Goal: Task Accomplishment & Management: Manage account settings

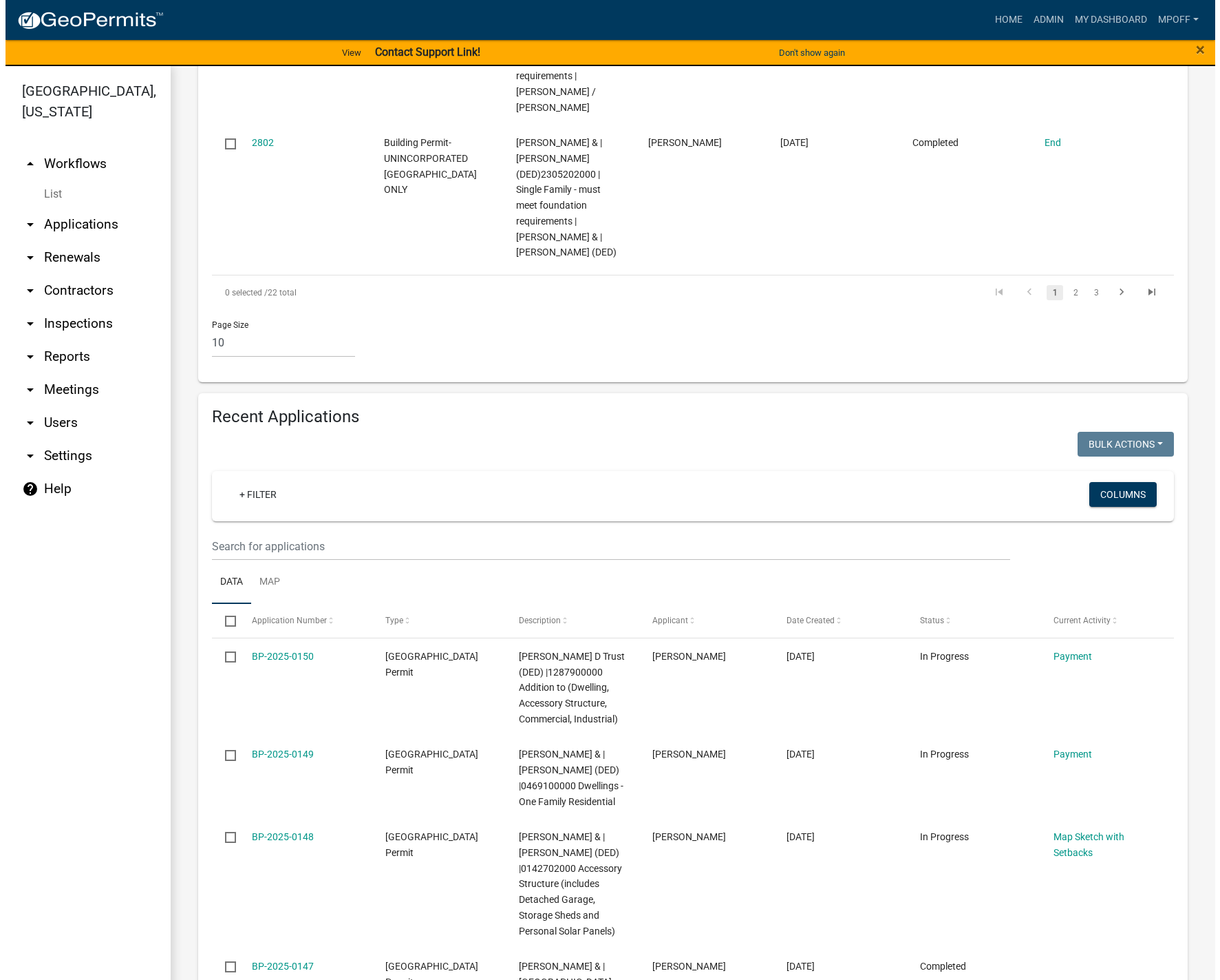
scroll to position [1518, 0]
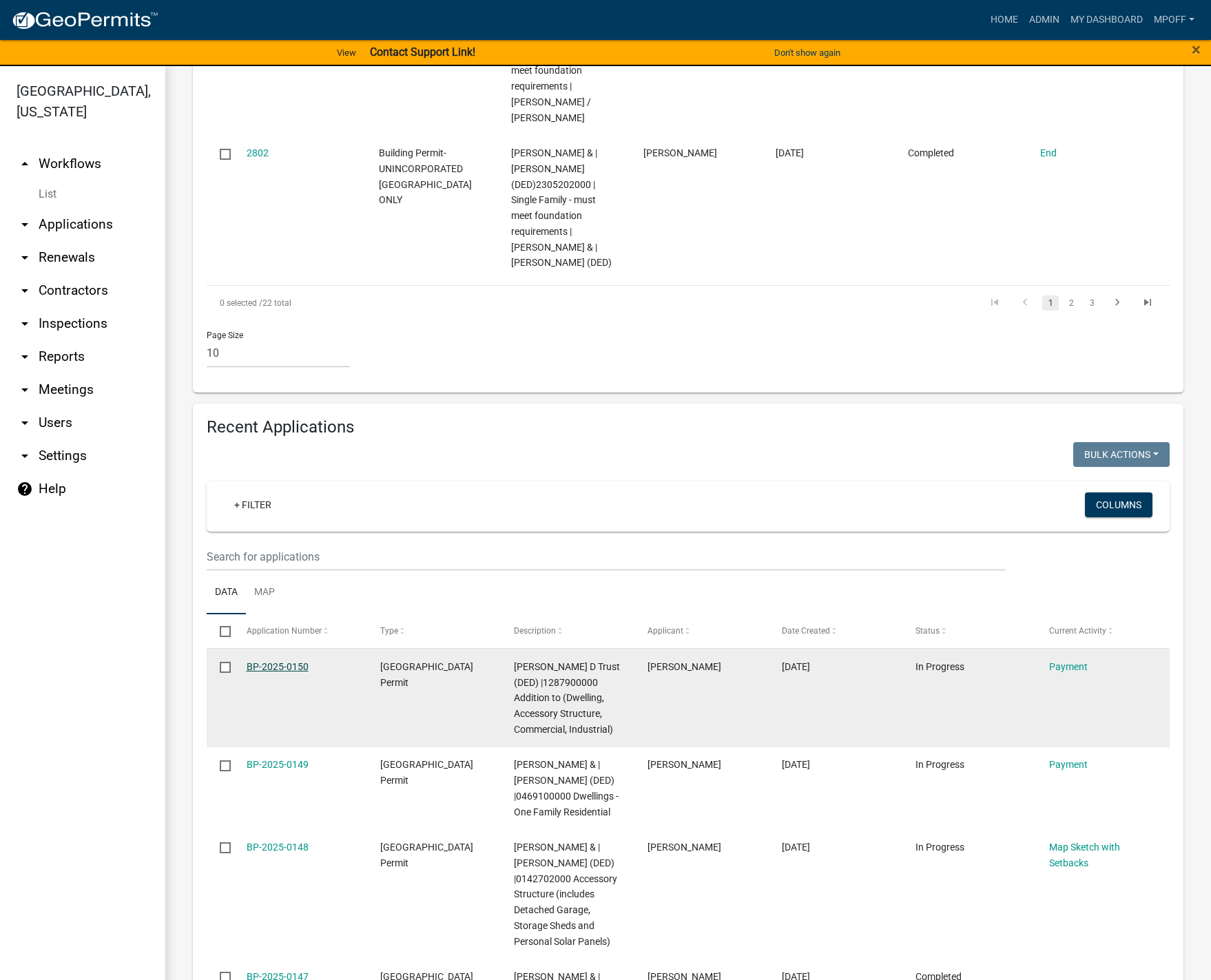
click at [263, 661] on link "BP-2025-0150" at bounding box center [278, 666] width 62 height 11
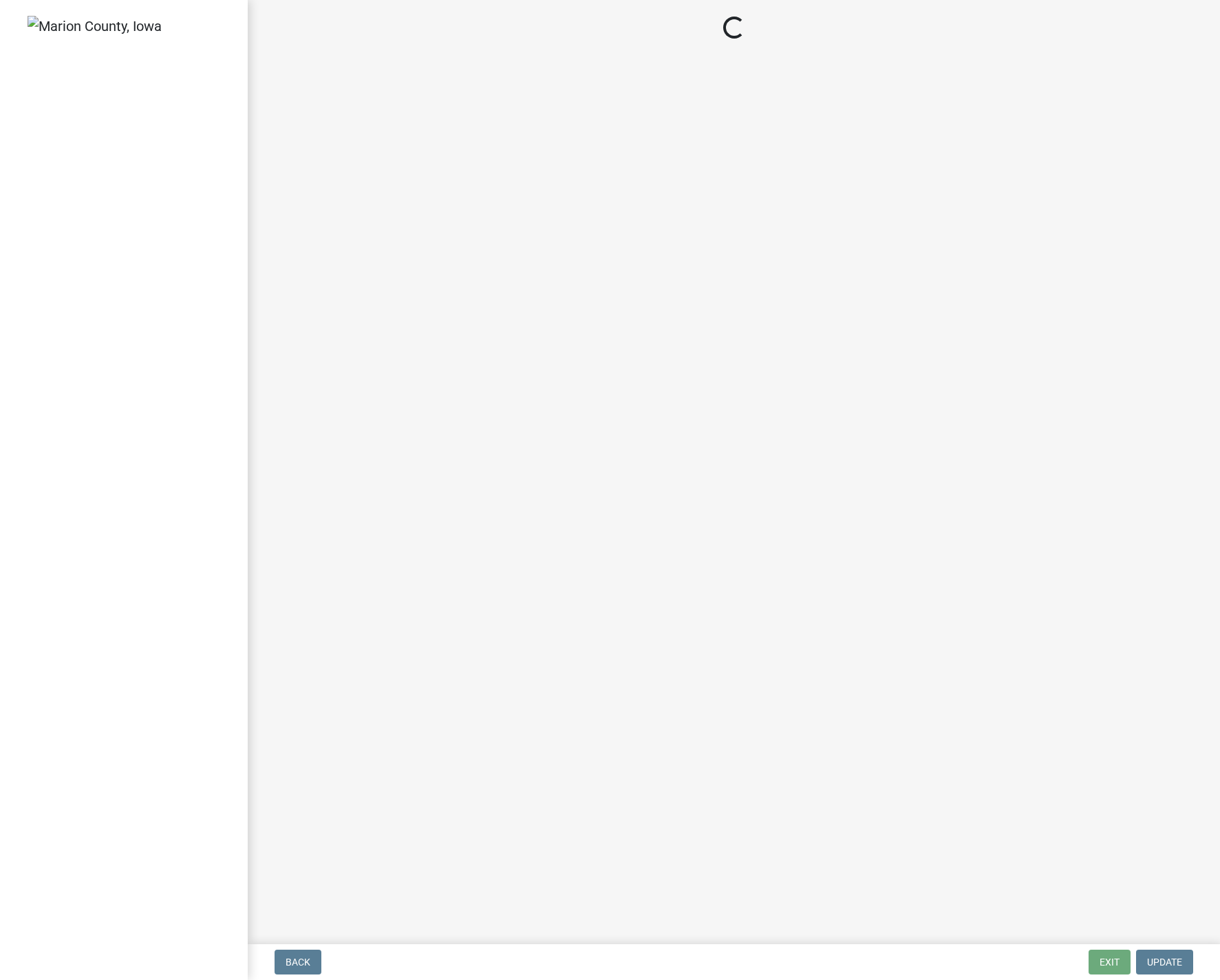
select select "3: 3"
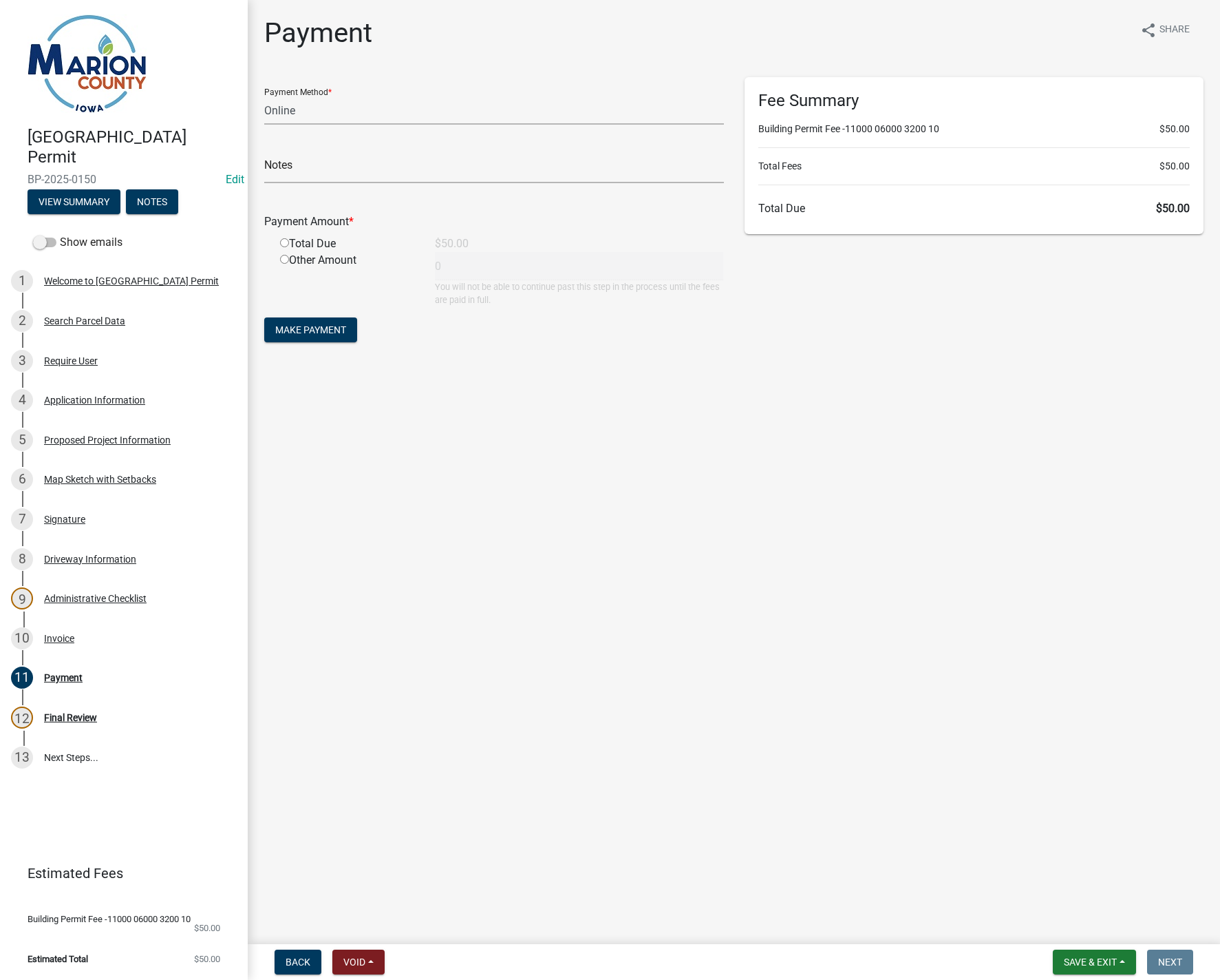
click at [285, 244] on input "radio" at bounding box center [284, 242] width 9 height 9
radio input "true"
type input "50"
click at [313, 336] on button "Make Payment" at bounding box center [310, 330] width 93 height 25
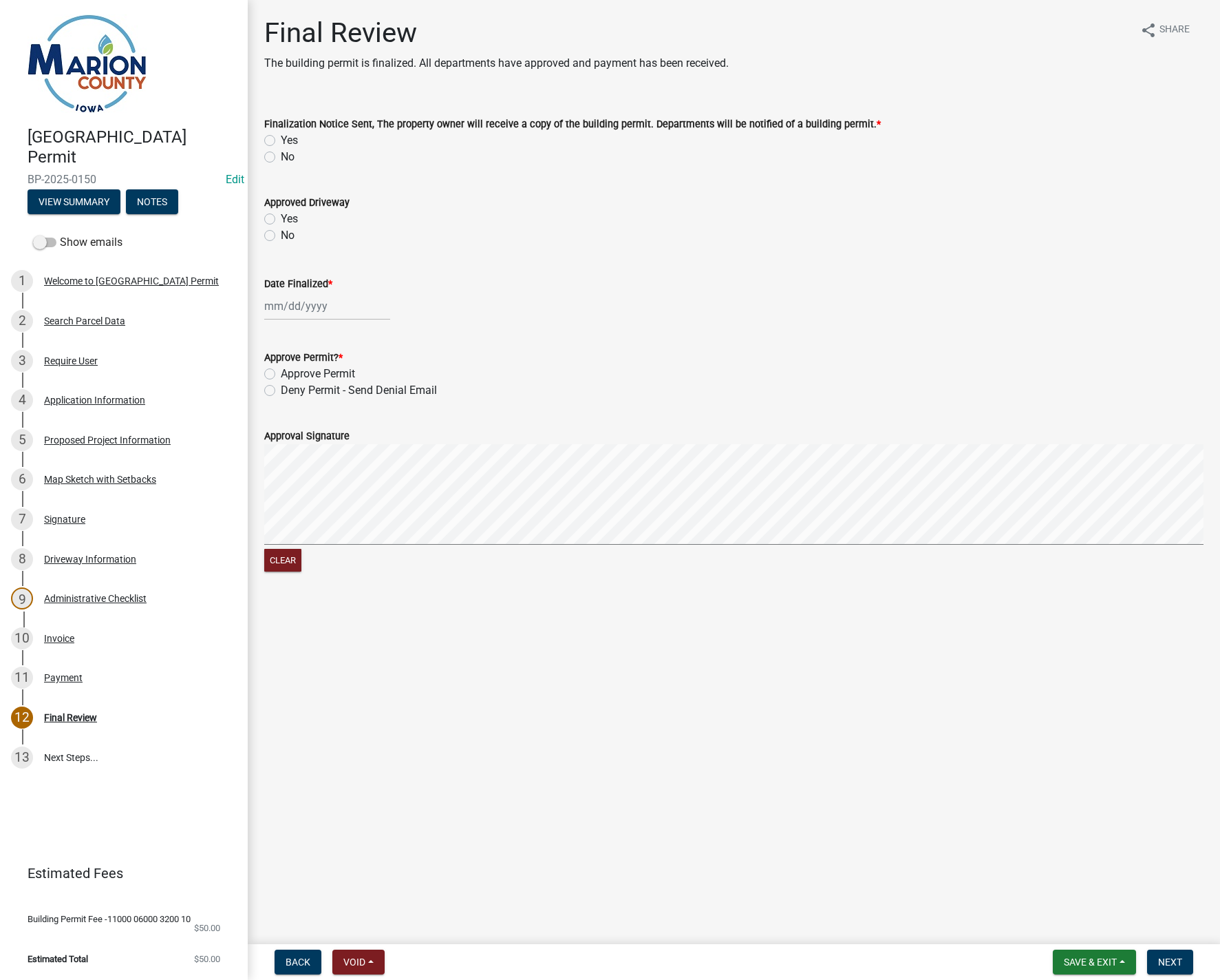
click at [281, 136] on label "Yes" at bounding box center [289, 140] width 17 height 16
click at [281, 136] on input "Yes" at bounding box center [285, 136] width 9 height 9
radio input "true"
select select "9"
select select "2025"
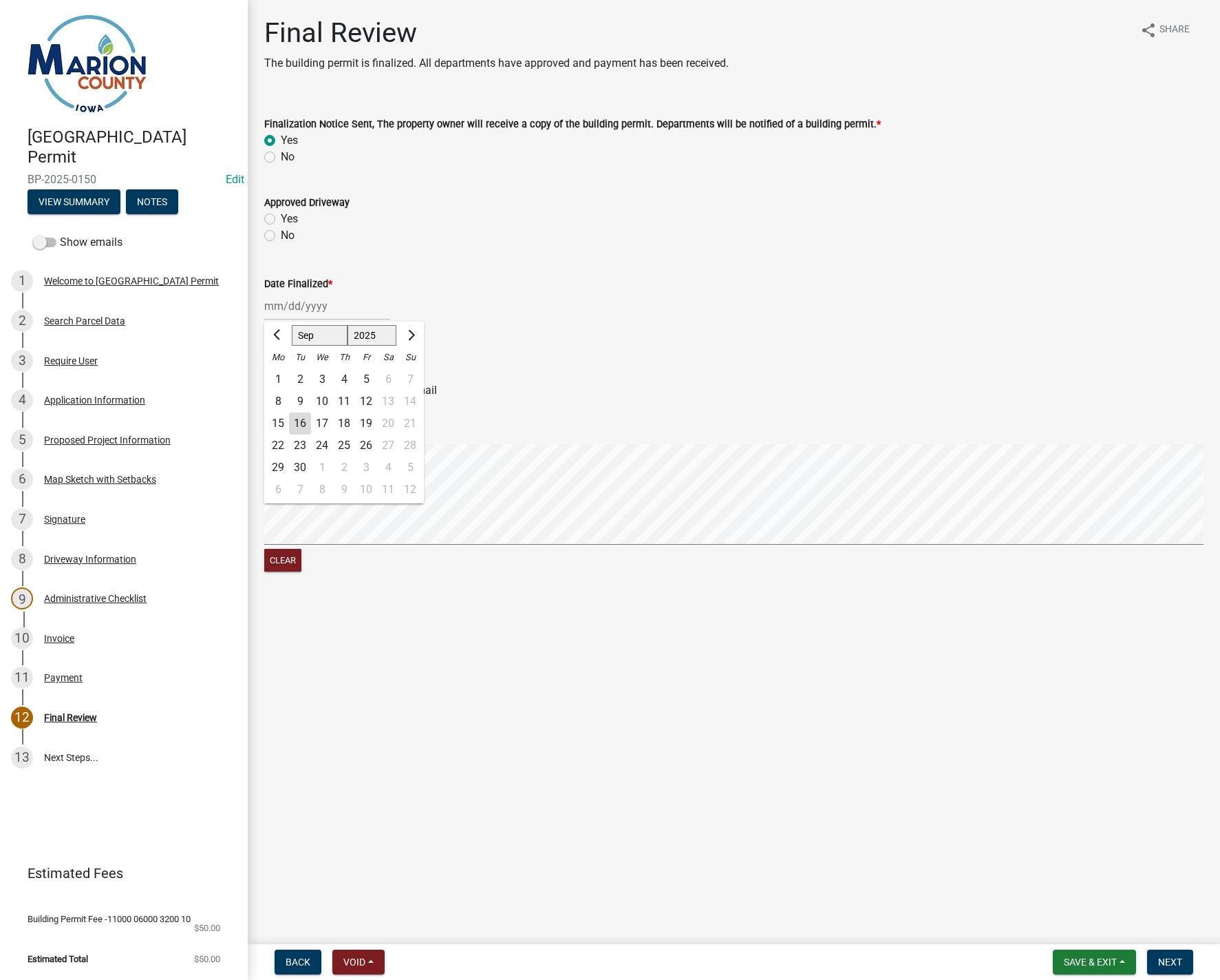
click at [272, 302] on div "Jan Feb Mar Apr May Jun Jul Aug Sep Oct Nov Dec 1525 1526 1527 1528 1529 1530 1…" at bounding box center [327, 306] width 126 height 28
click at [301, 419] on div "16" at bounding box center [300, 423] width 22 height 22
type input "09/16/2025"
click at [281, 374] on label "Approve Permit" at bounding box center [318, 373] width 74 height 16
click at [281, 374] on input "Approve Permit" at bounding box center [285, 369] width 9 height 9
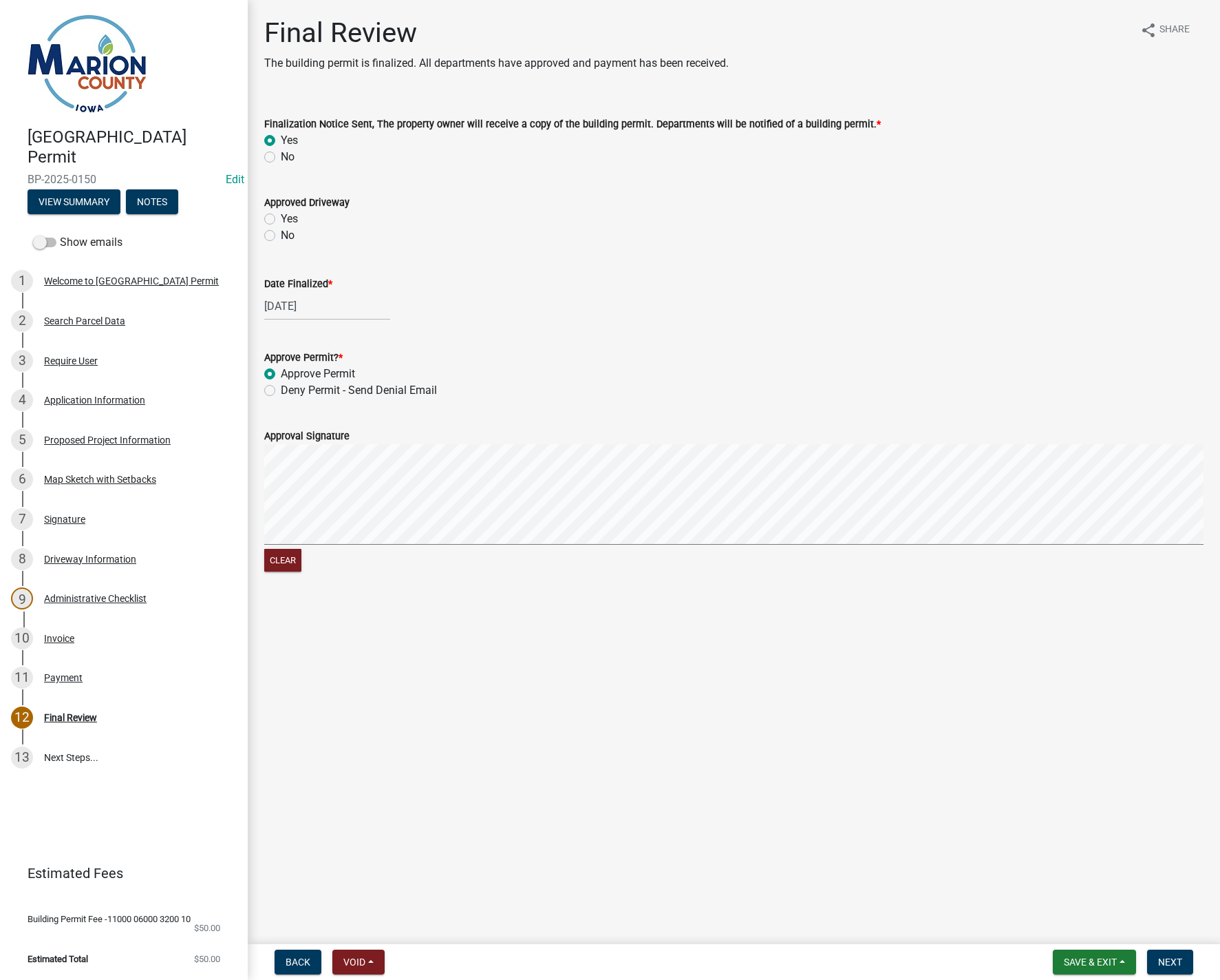
radio input "true"
click at [376, 482] on form "Approval Signature Clear" at bounding box center [734, 493] width 939 height 164
click at [1165, 964] on span "Next" at bounding box center [1171, 962] width 24 height 11
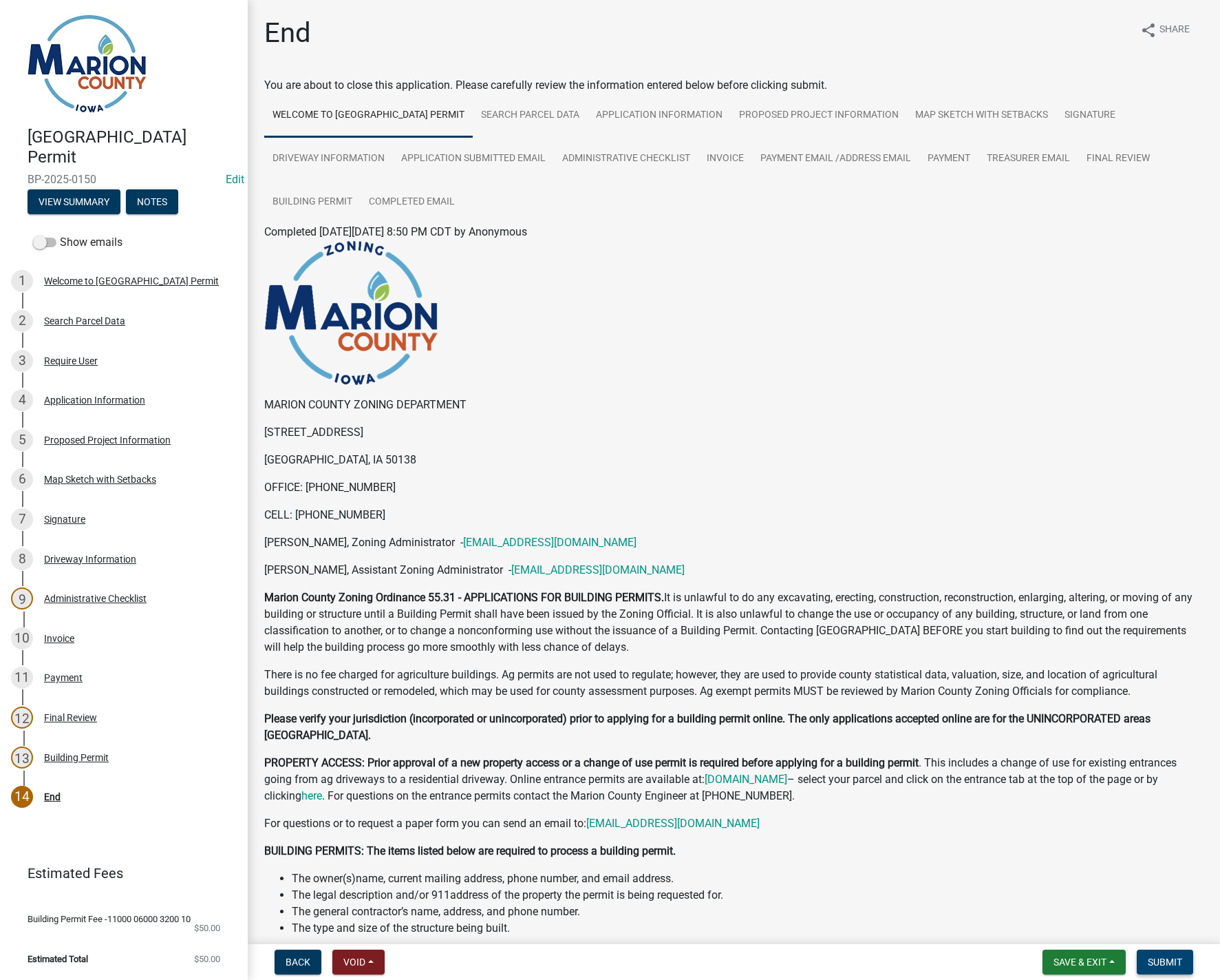
click at [1178, 961] on span "Submit" at bounding box center [1165, 962] width 35 height 11
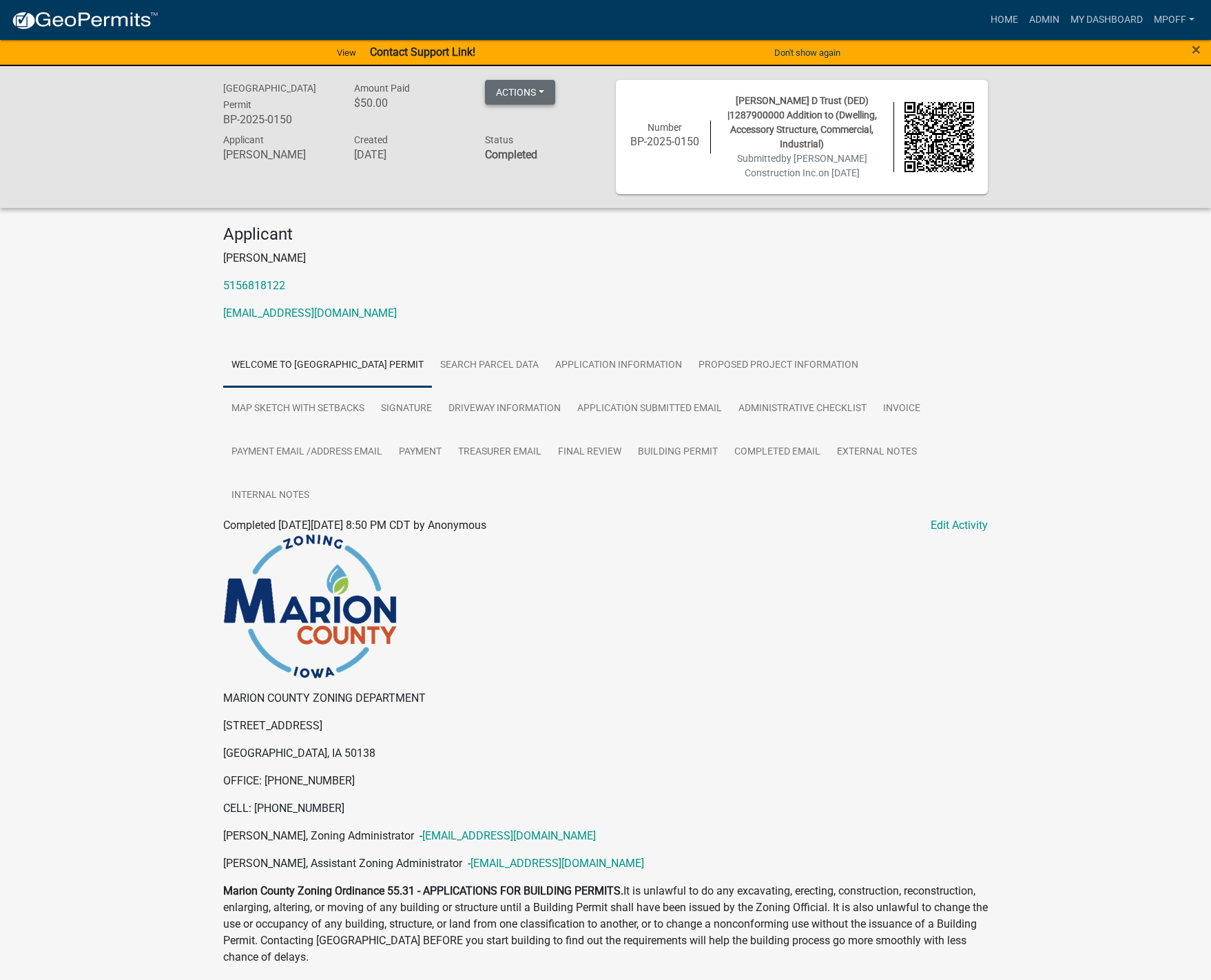
click at [545, 92] on button "Actions" at bounding box center [520, 92] width 70 height 25
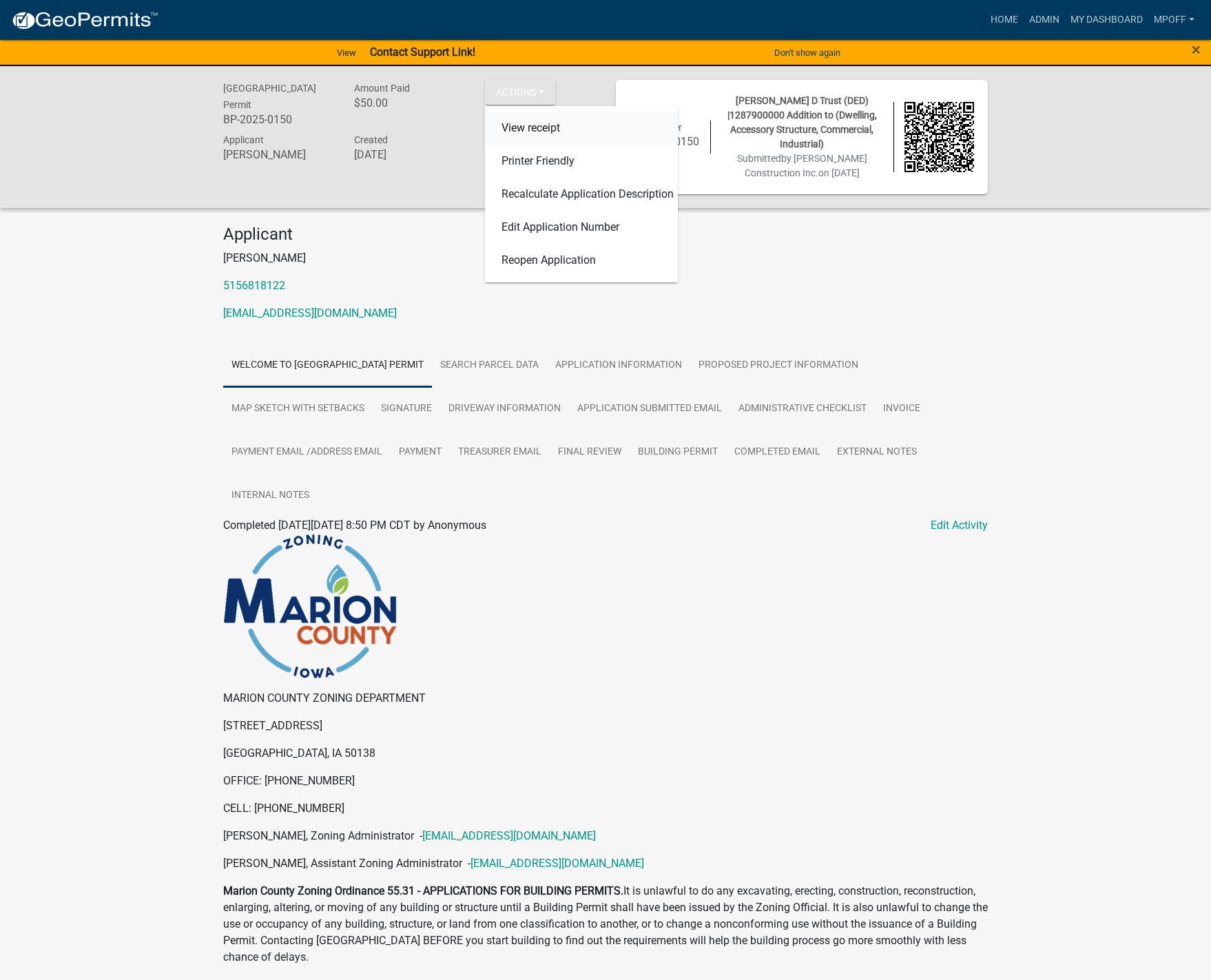
click at [541, 127] on link "View receipt" at bounding box center [581, 127] width 193 height 33
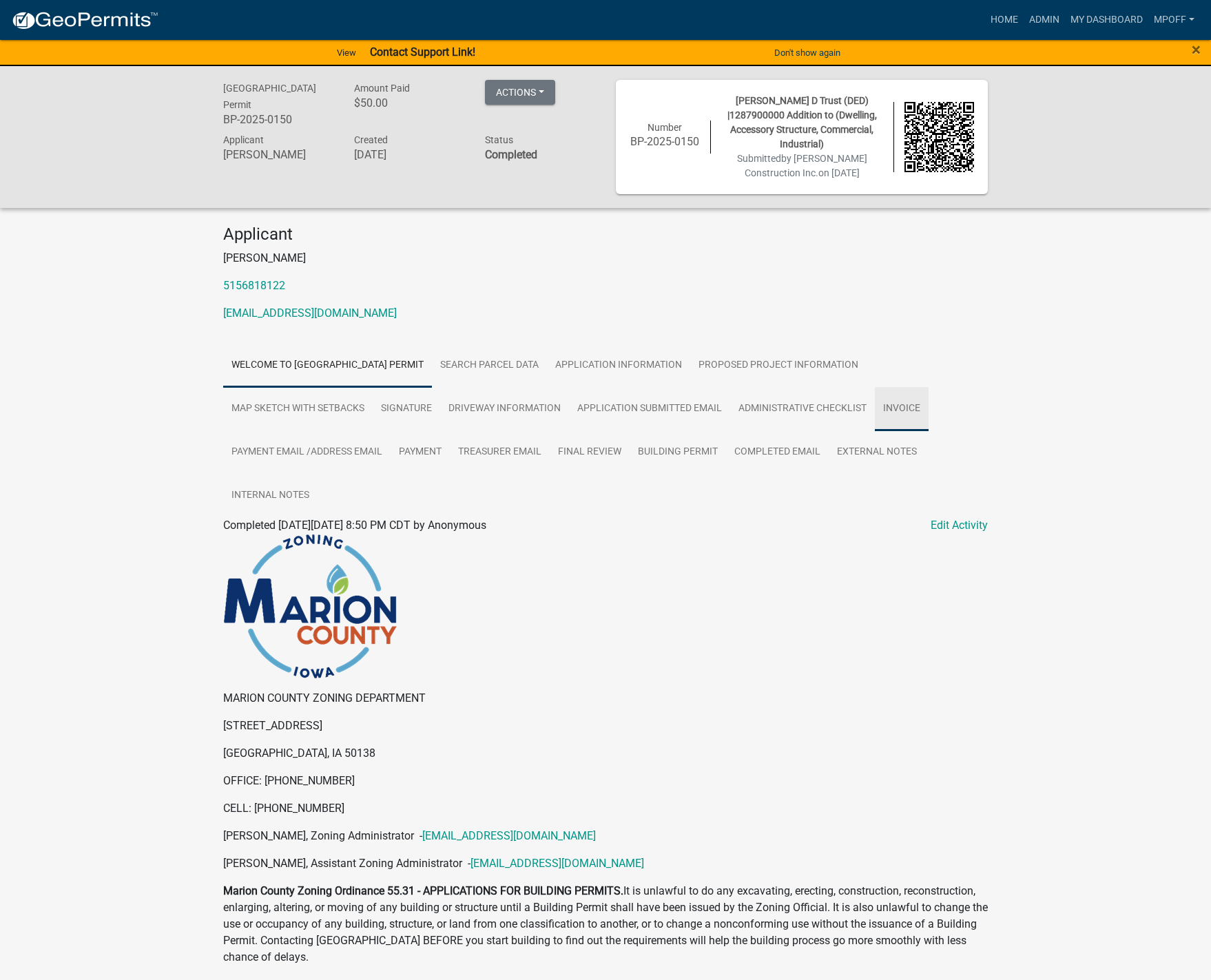
click at [906, 418] on link "Invoice" at bounding box center [901, 409] width 54 height 44
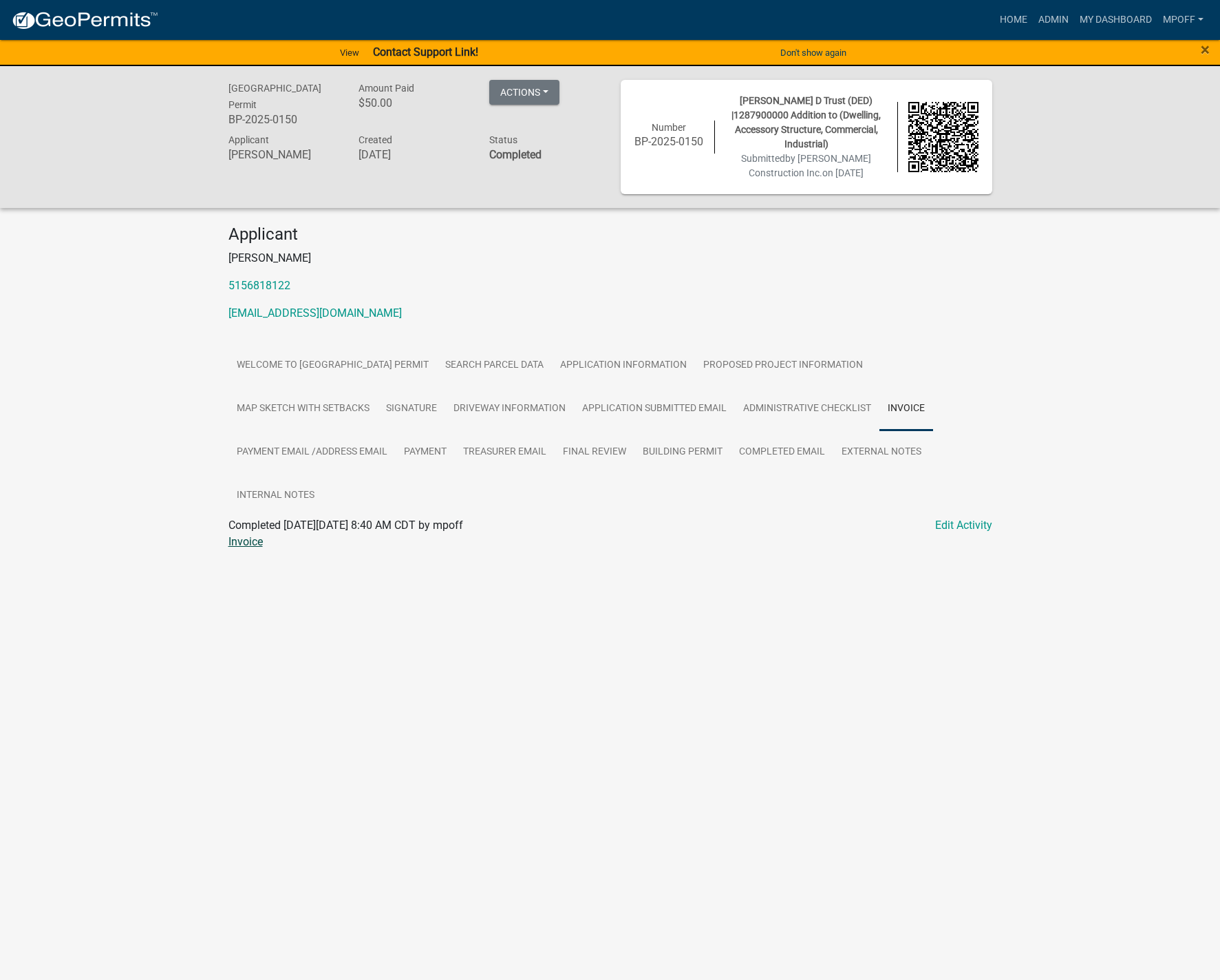
click at [248, 538] on link "Invoice" at bounding box center [245, 541] width 35 height 13
click at [695, 453] on link "Building Permit" at bounding box center [683, 452] width 97 height 44
click at [252, 536] on link "Building Permit" at bounding box center [265, 541] width 74 height 13
click at [319, 402] on link "Map Sketch with Setbacks" at bounding box center [302, 409] width 149 height 44
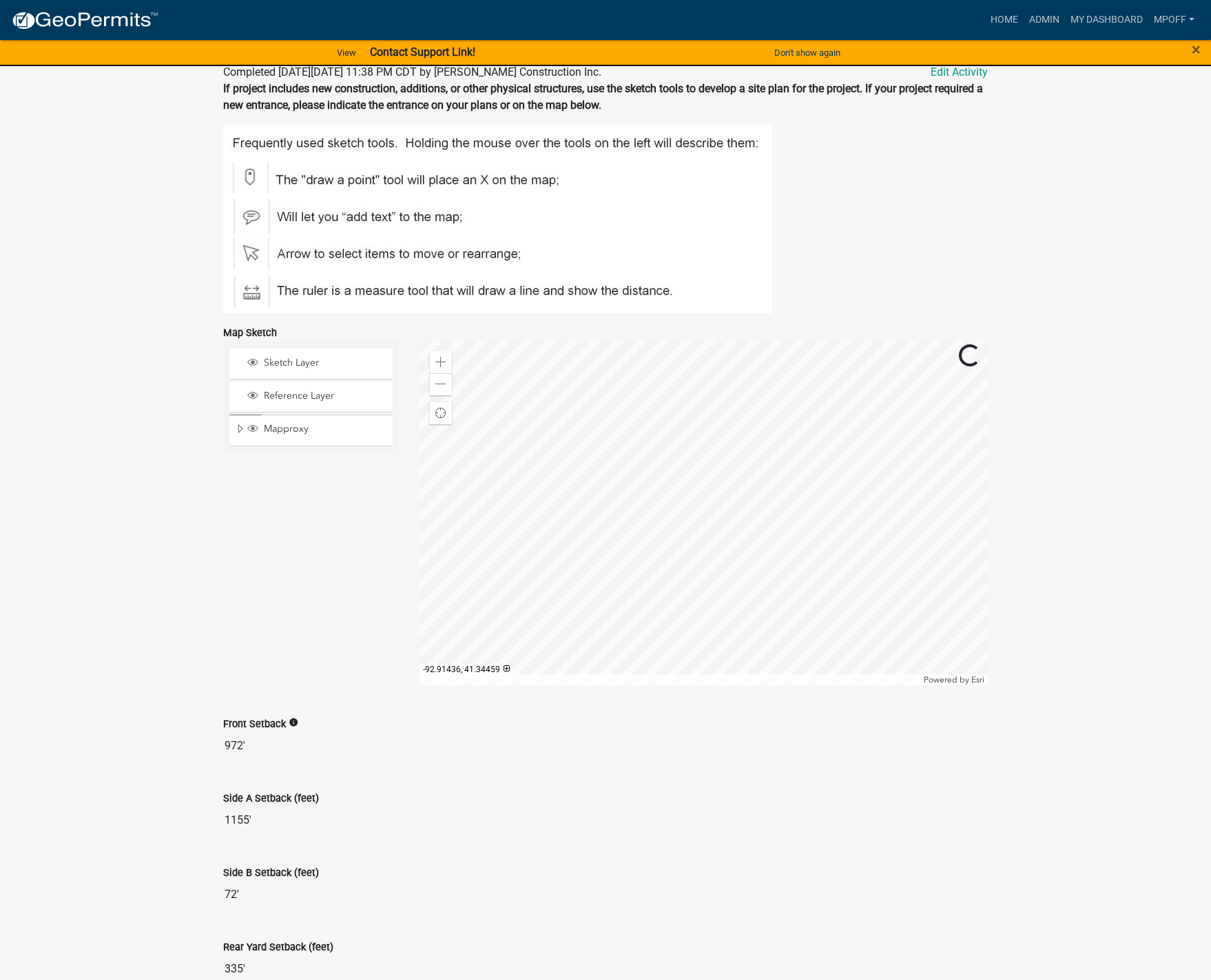
scroll to position [596, 0]
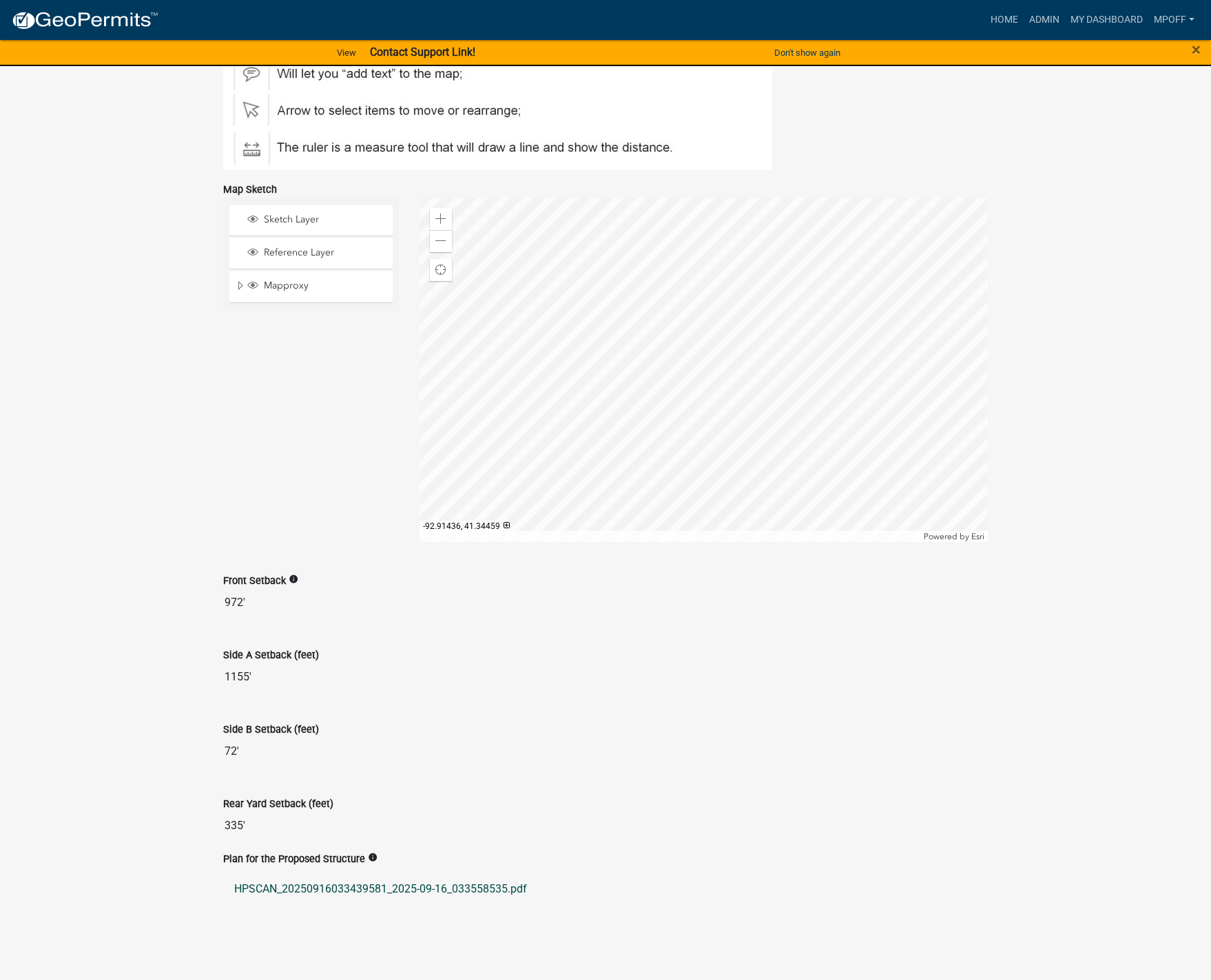
click at [352, 895] on link "HPSCAN_20250916033439581_2025-09-16_033558535.pdf" at bounding box center [606, 889] width 765 height 33
click at [1062, 20] on link "Admin" at bounding box center [1043, 20] width 41 height 26
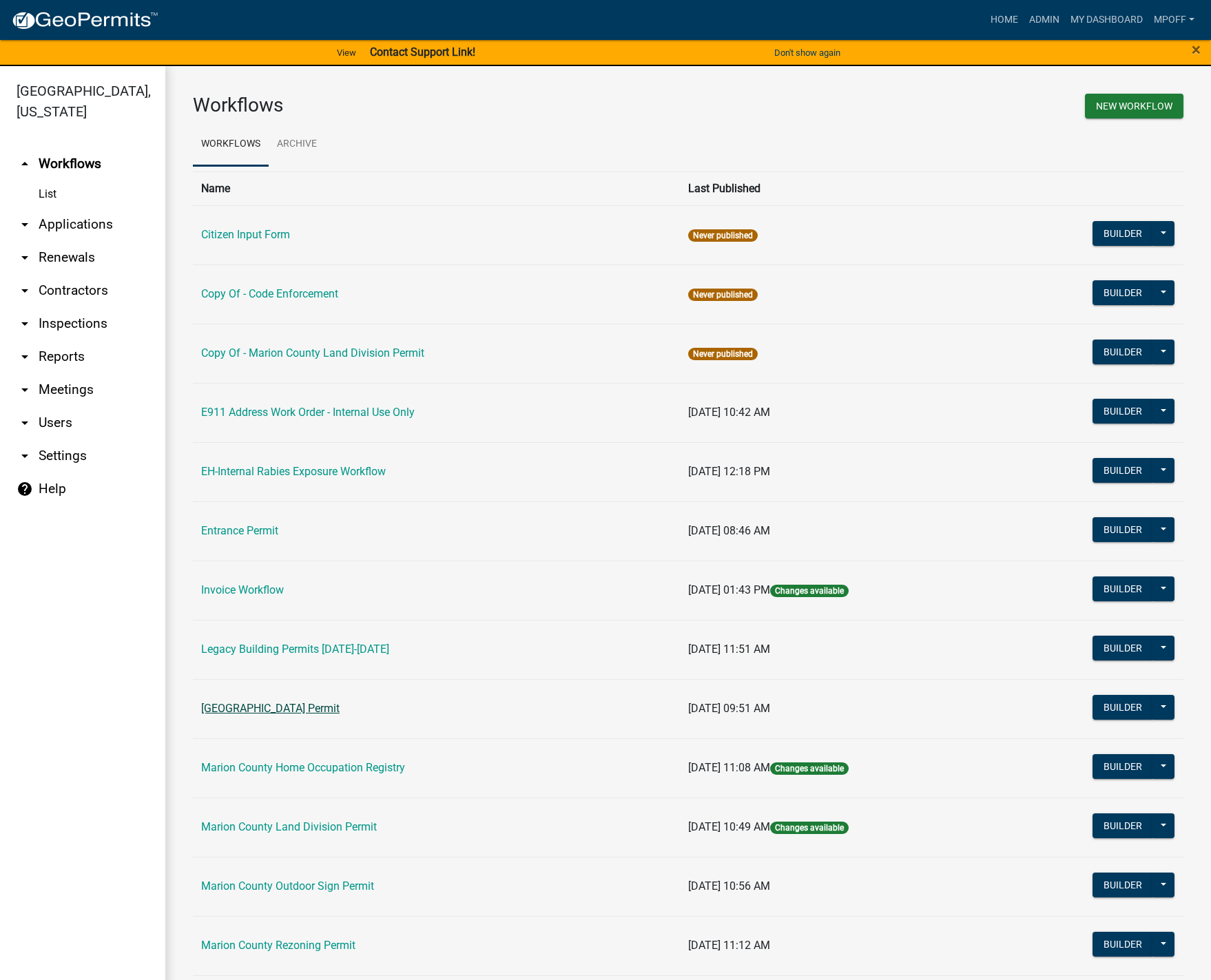
click at [272, 708] on link "[GEOGRAPHIC_DATA] Permit" at bounding box center [270, 708] width 139 height 13
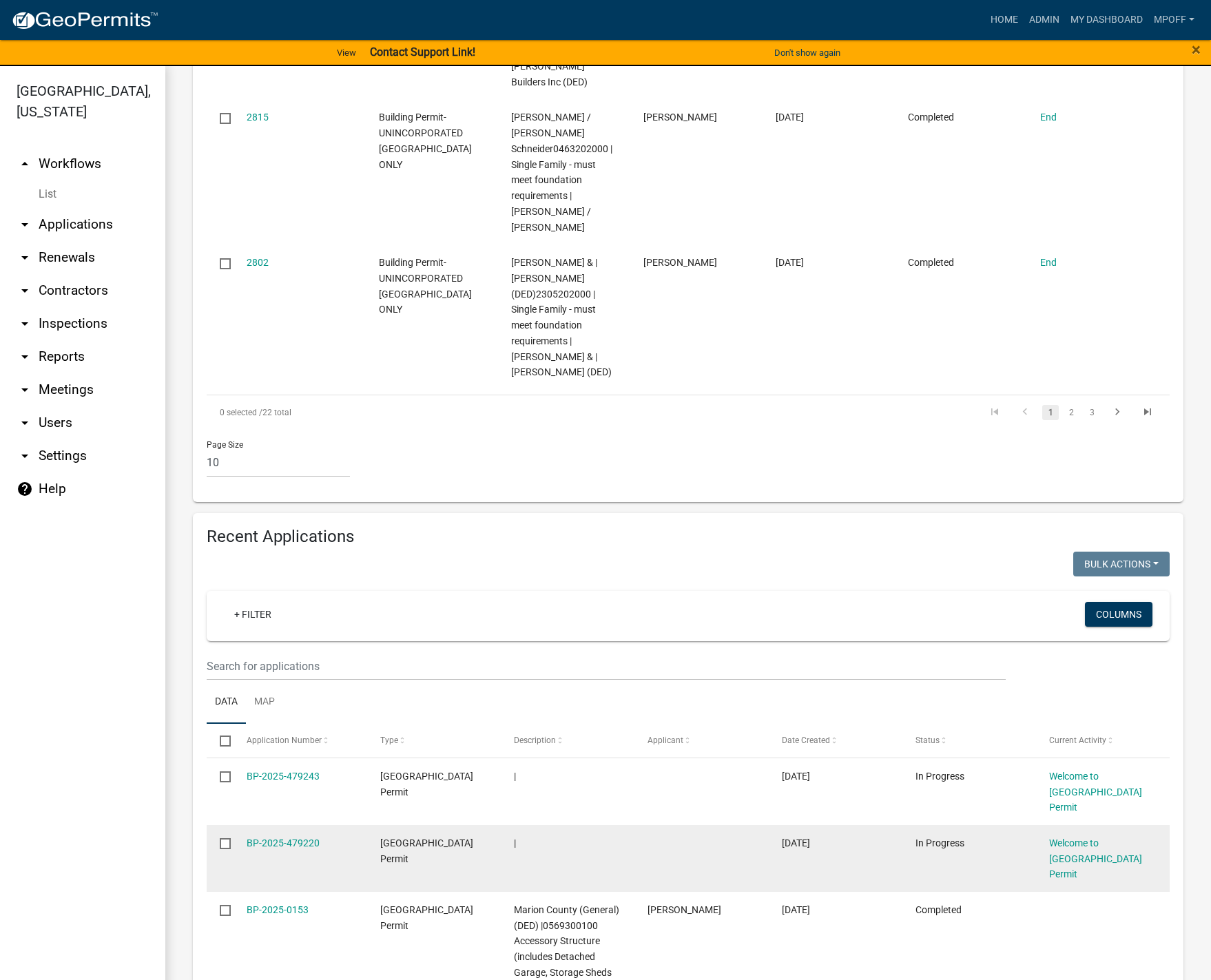
scroll to position [1583, 0]
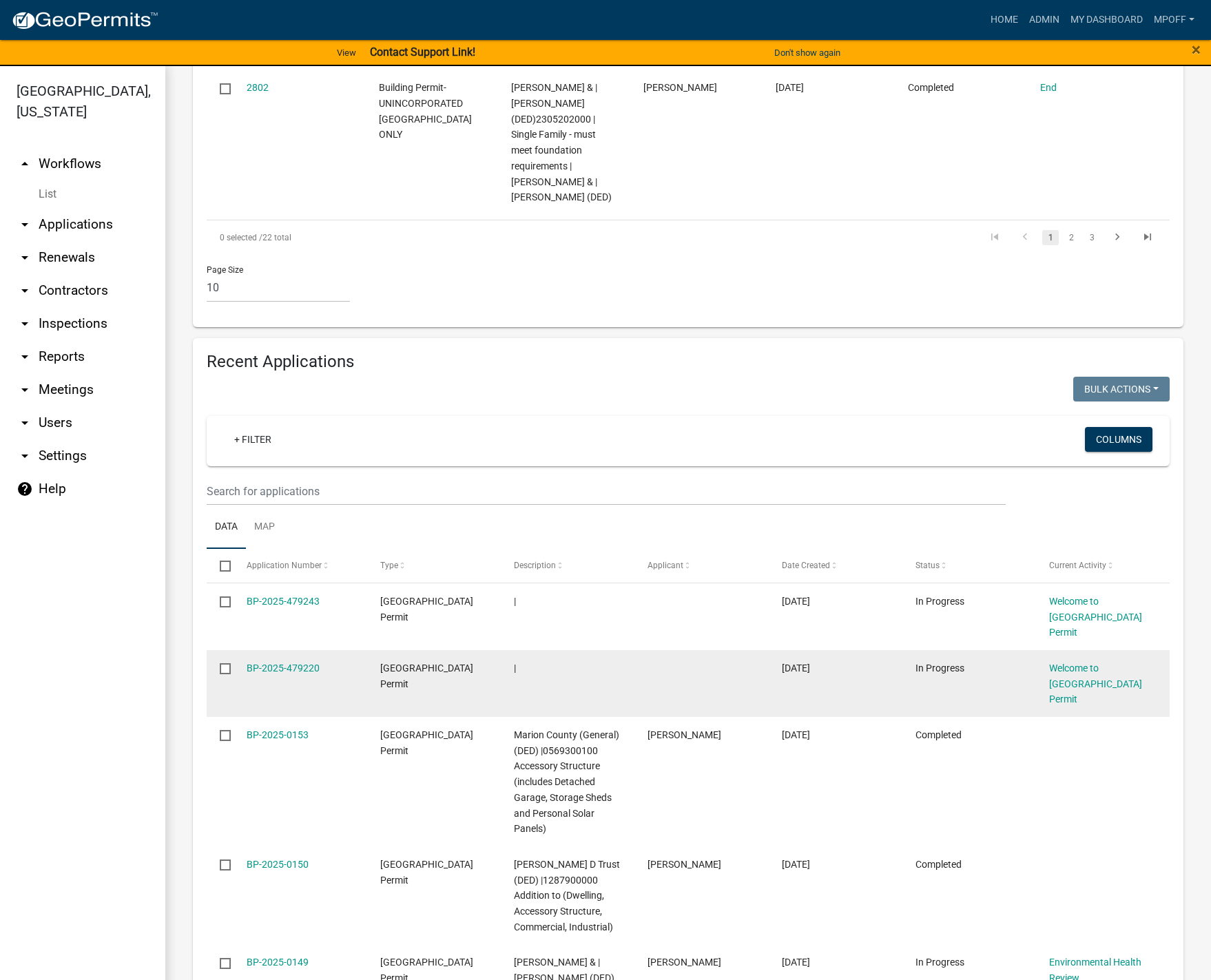
click at [228, 663] on input "checkbox" at bounding box center [223, 667] width 9 height 9
checkbox input "true"
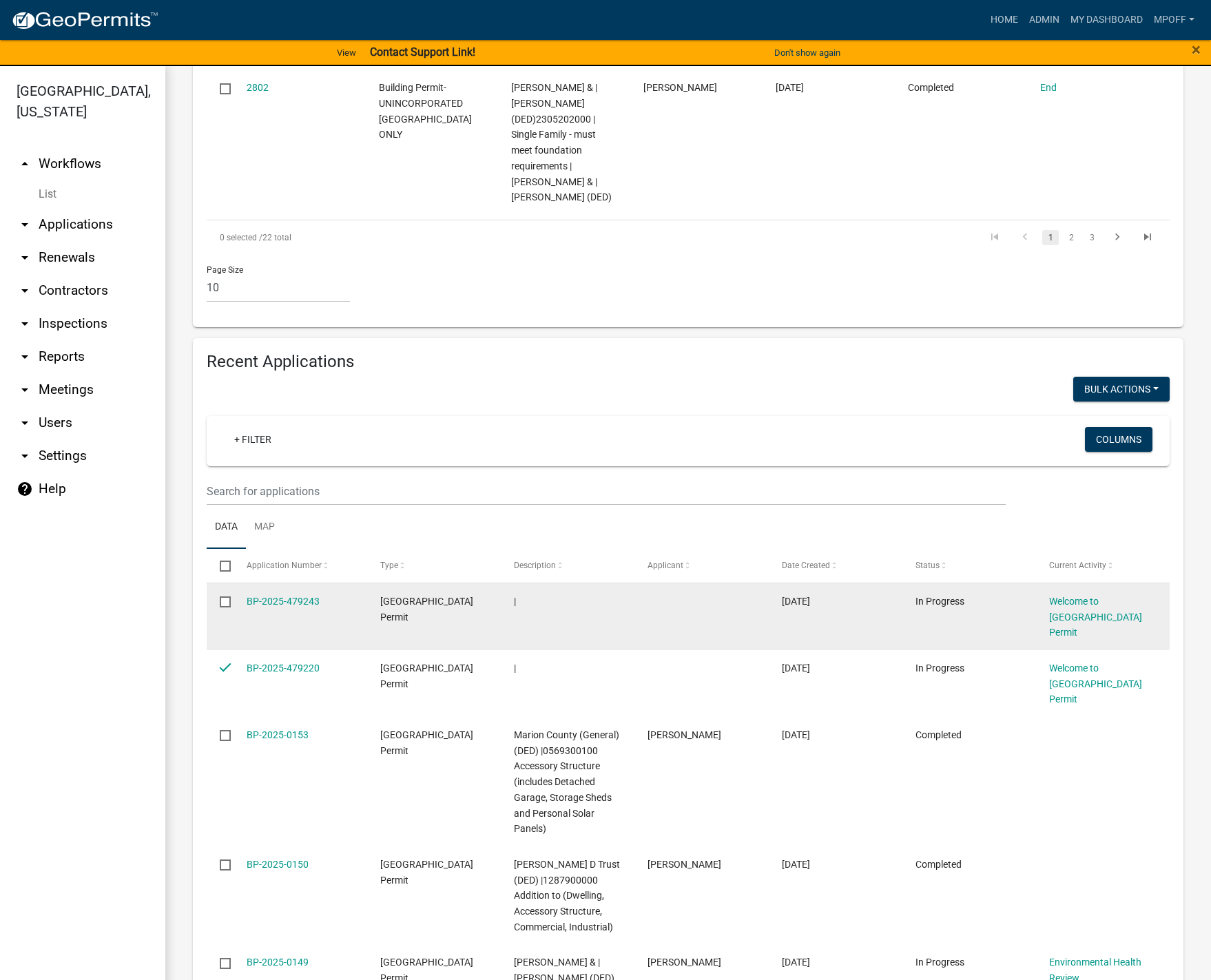
click at [226, 596] on input "checkbox" at bounding box center [223, 600] width 9 height 9
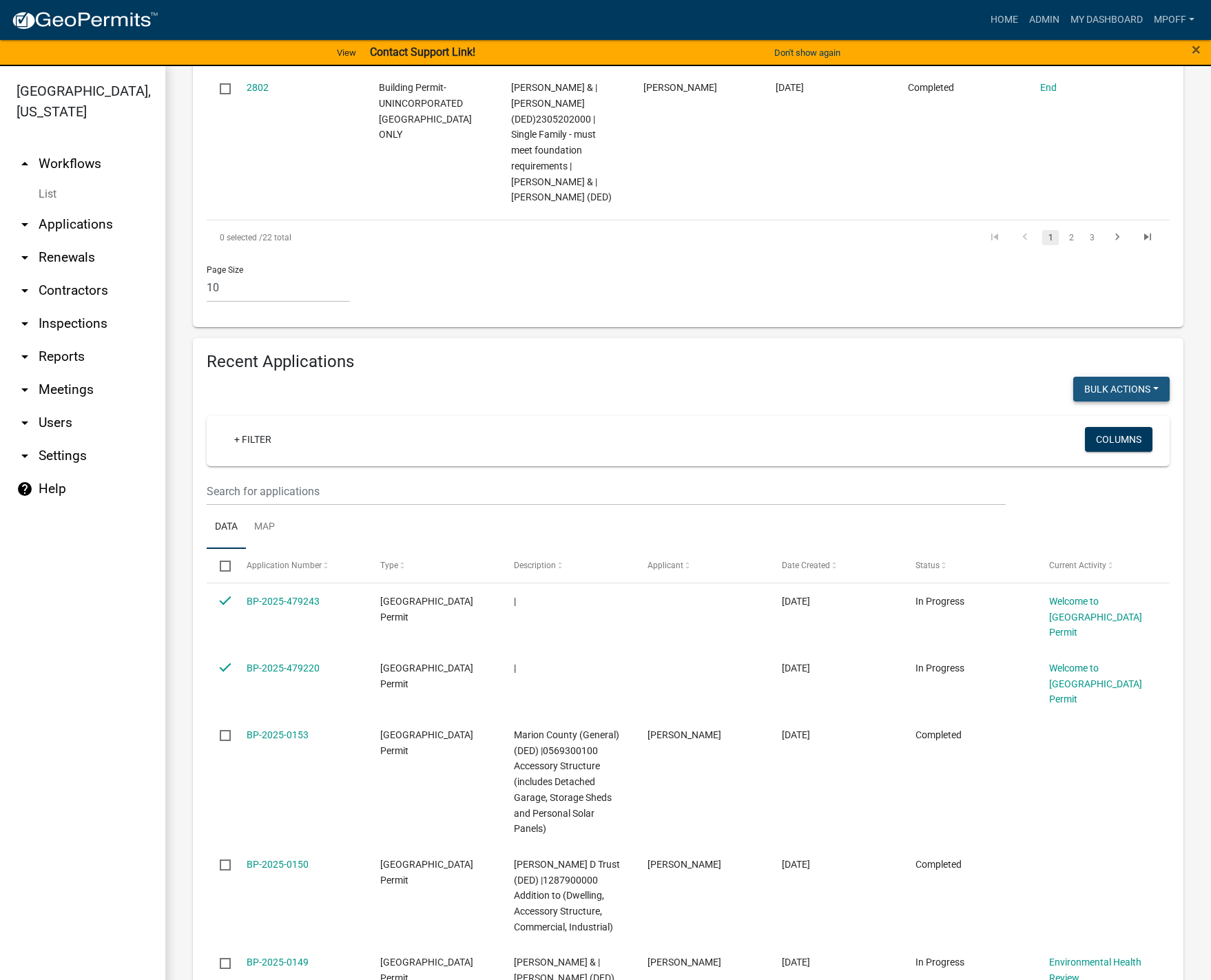
click at [1154, 377] on button "Bulk Actions" at bounding box center [1121, 389] width 97 height 25
click at [1095, 408] on button "Void" at bounding box center [1114, 424] width 111 height 33
checkbox input "false"
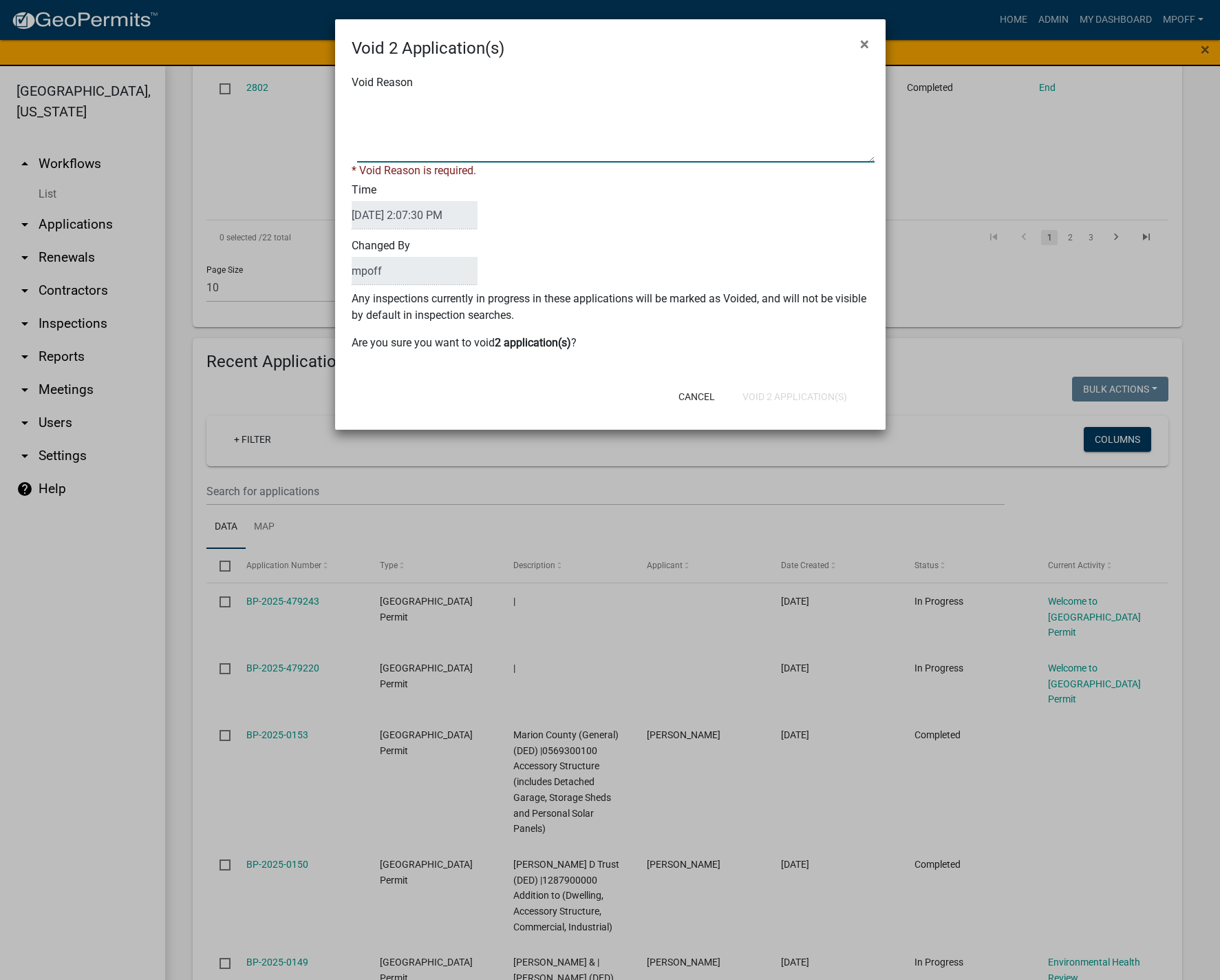
click at [435, 115] on textarea "Void Reason" at bounding box center [616, 127] width 518 height 69
type textarea "inquiry"
click at [790, 394] on div "Cancel Void 2 Application(s)" at bounding box center [700, 396] width 339 height 35
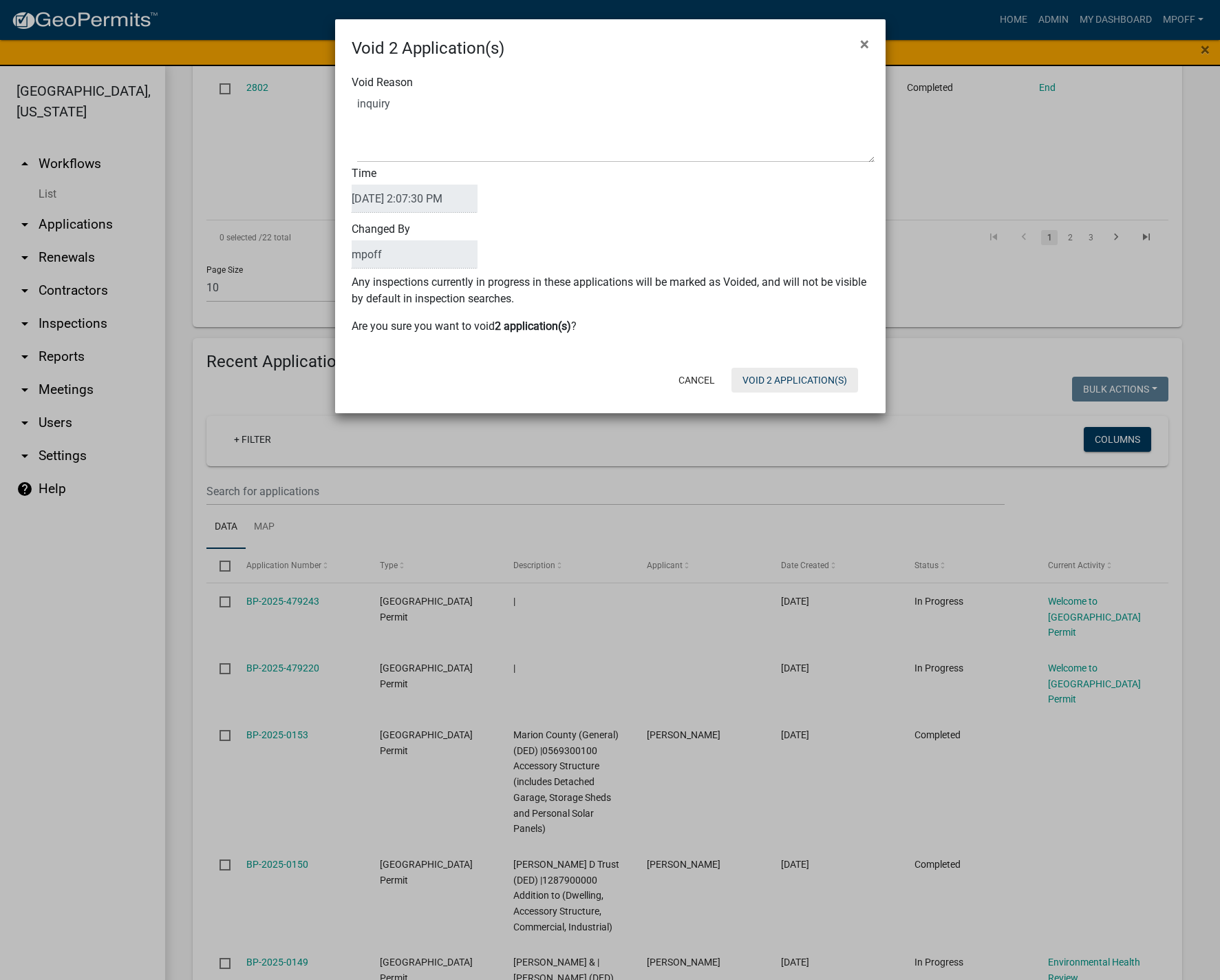
click at [795, 383] on button "Void 2 Application(s)" at bounding box center [794, 380] width 127 height 25
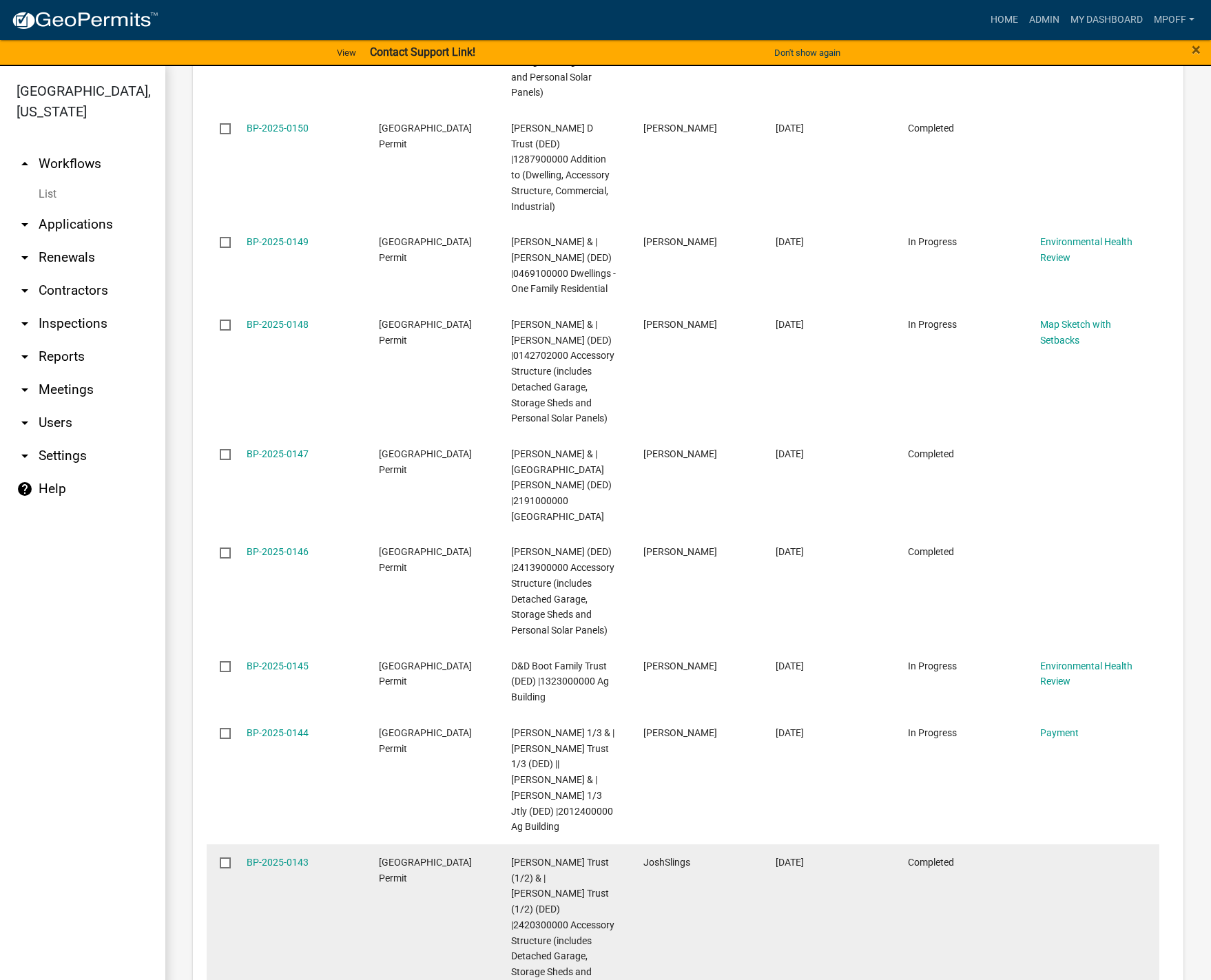
scroll to position [2307, 0]
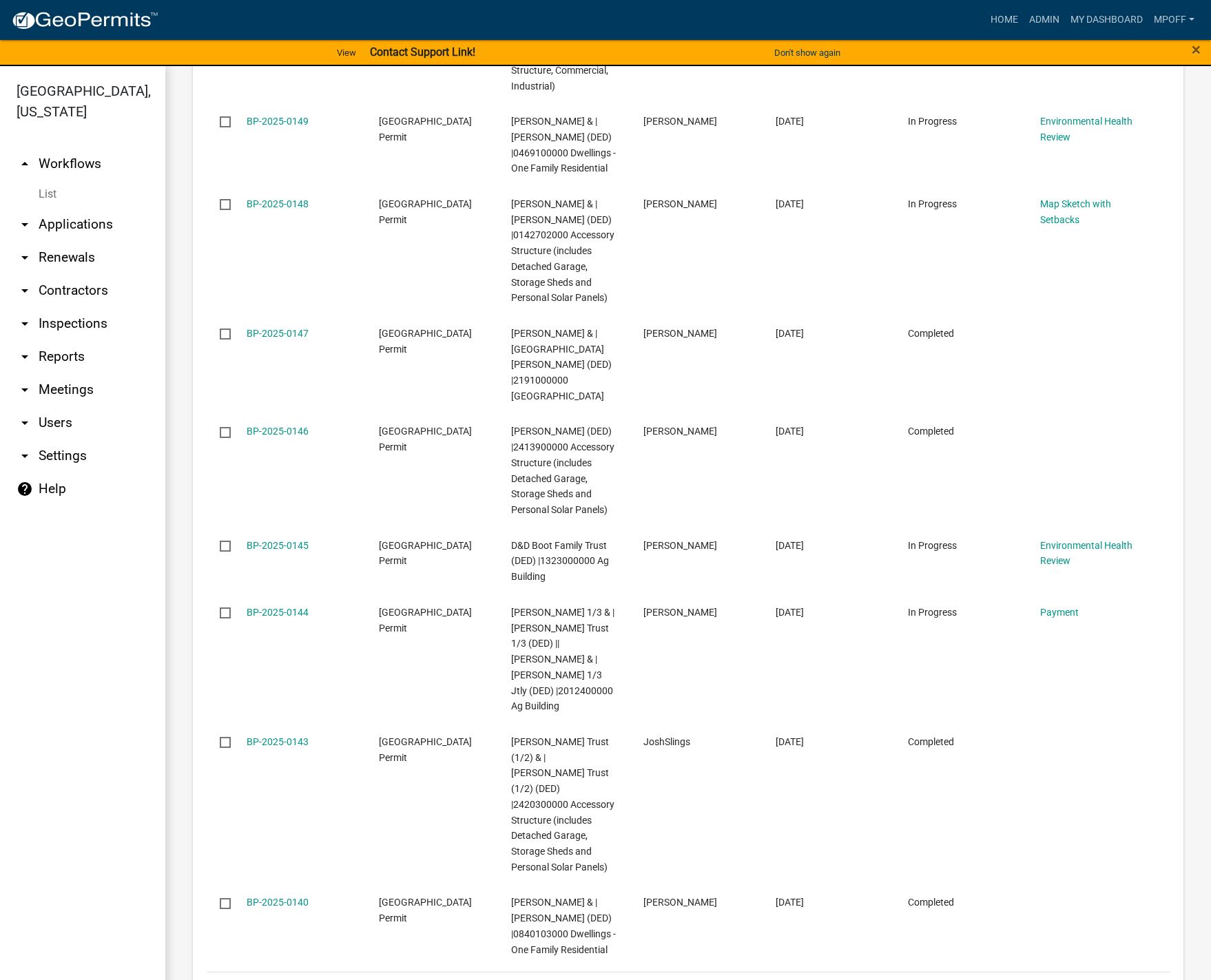
click at [1021, 979] on link "2" at bounding box center [1029, 989] width 16 height 15
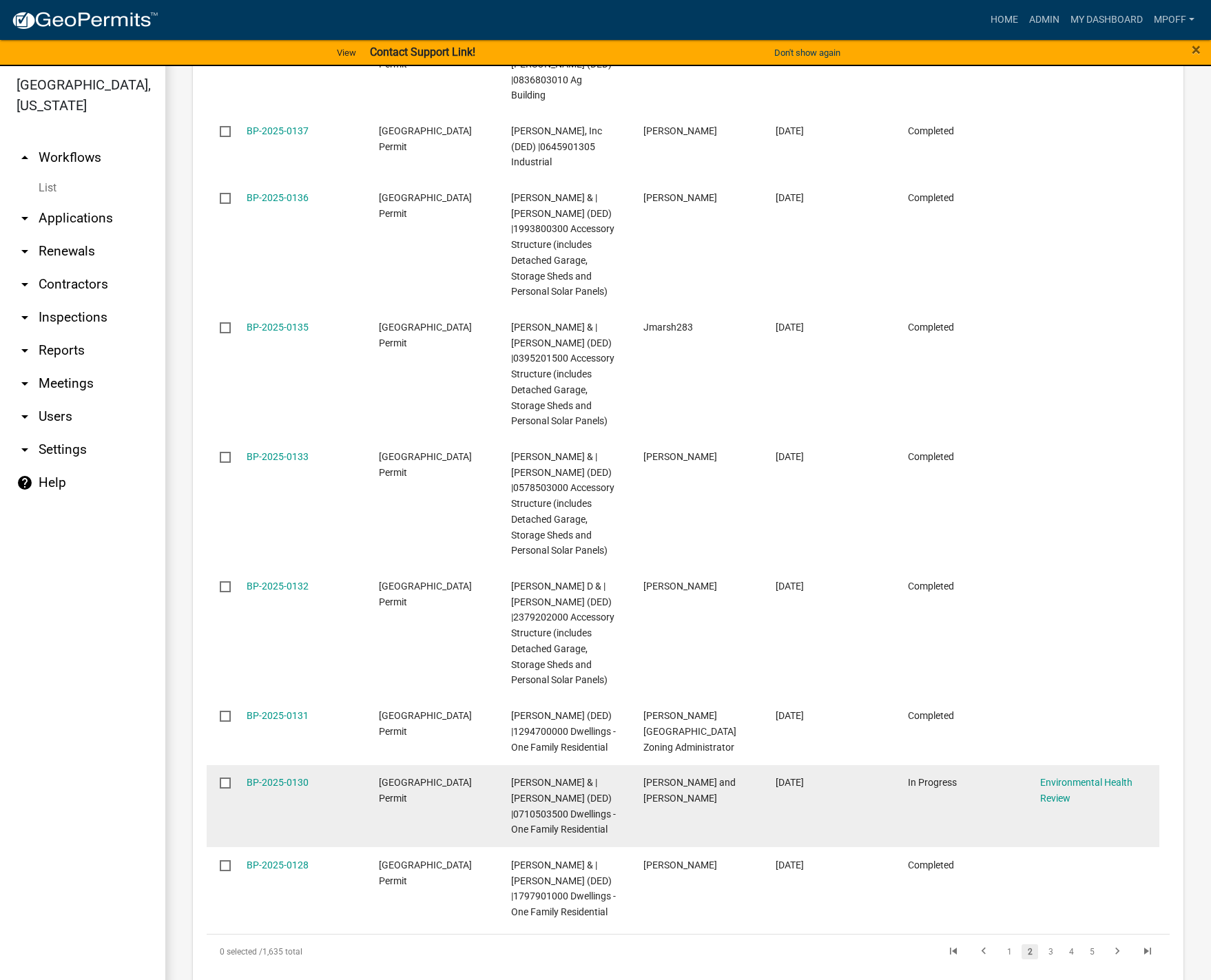
scroll to position [16, 0]
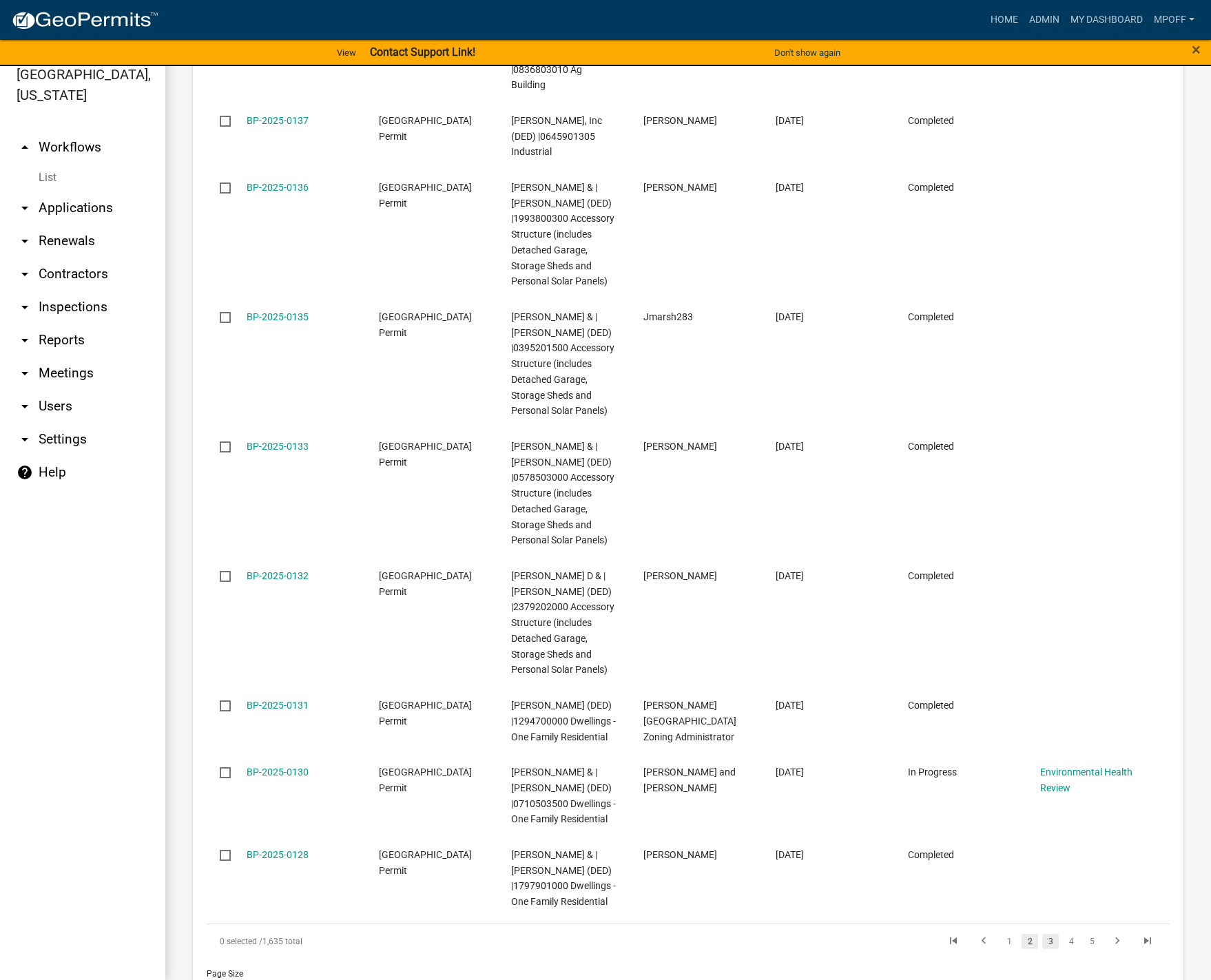
click at [1040, 929] on li "3" at bounding box center [1050, 940] width 21 height 23
click at [1044, 934] on link "3" at bounding box center [1050, 941] width 16 height 15
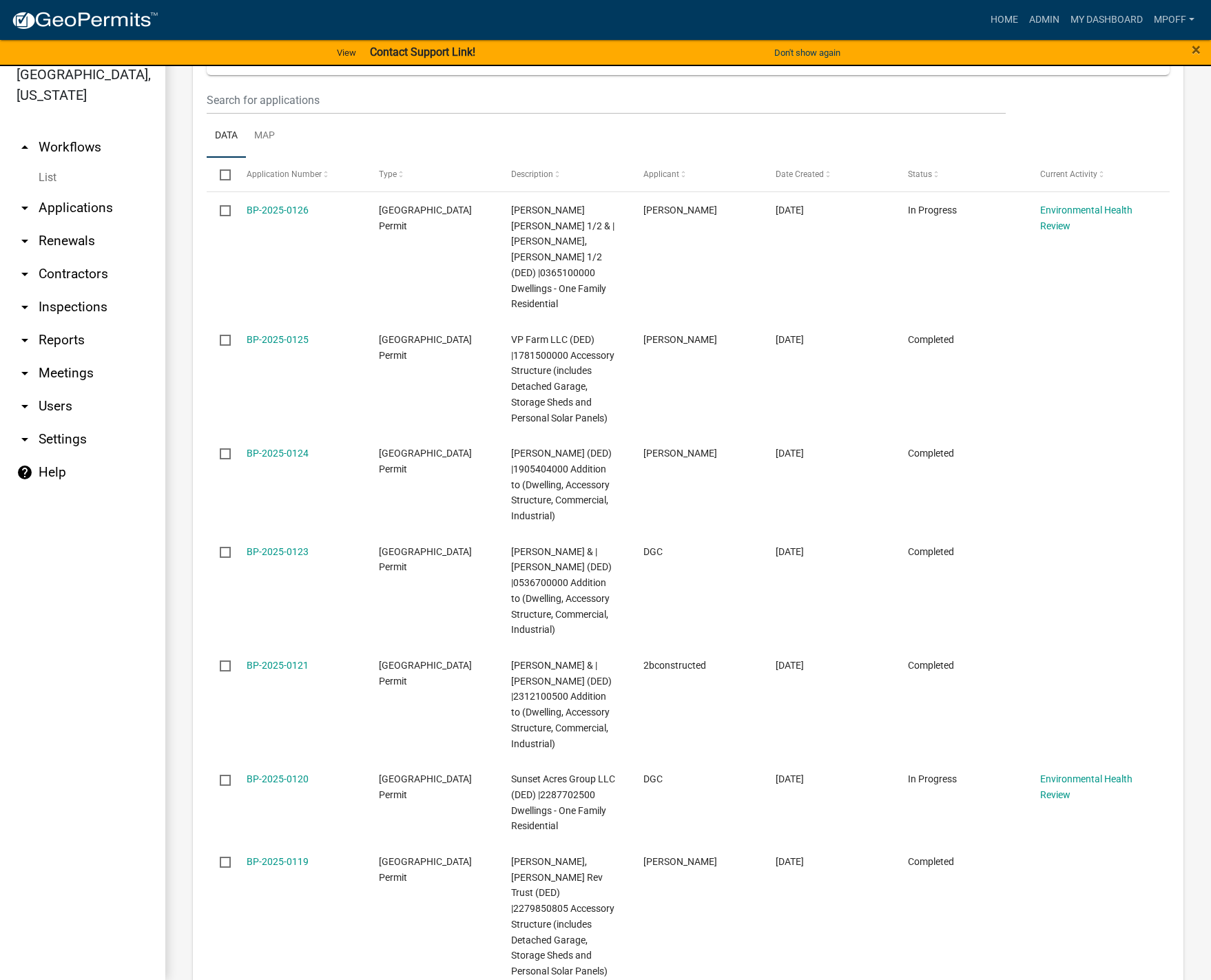
scroll to position [2260, 0]
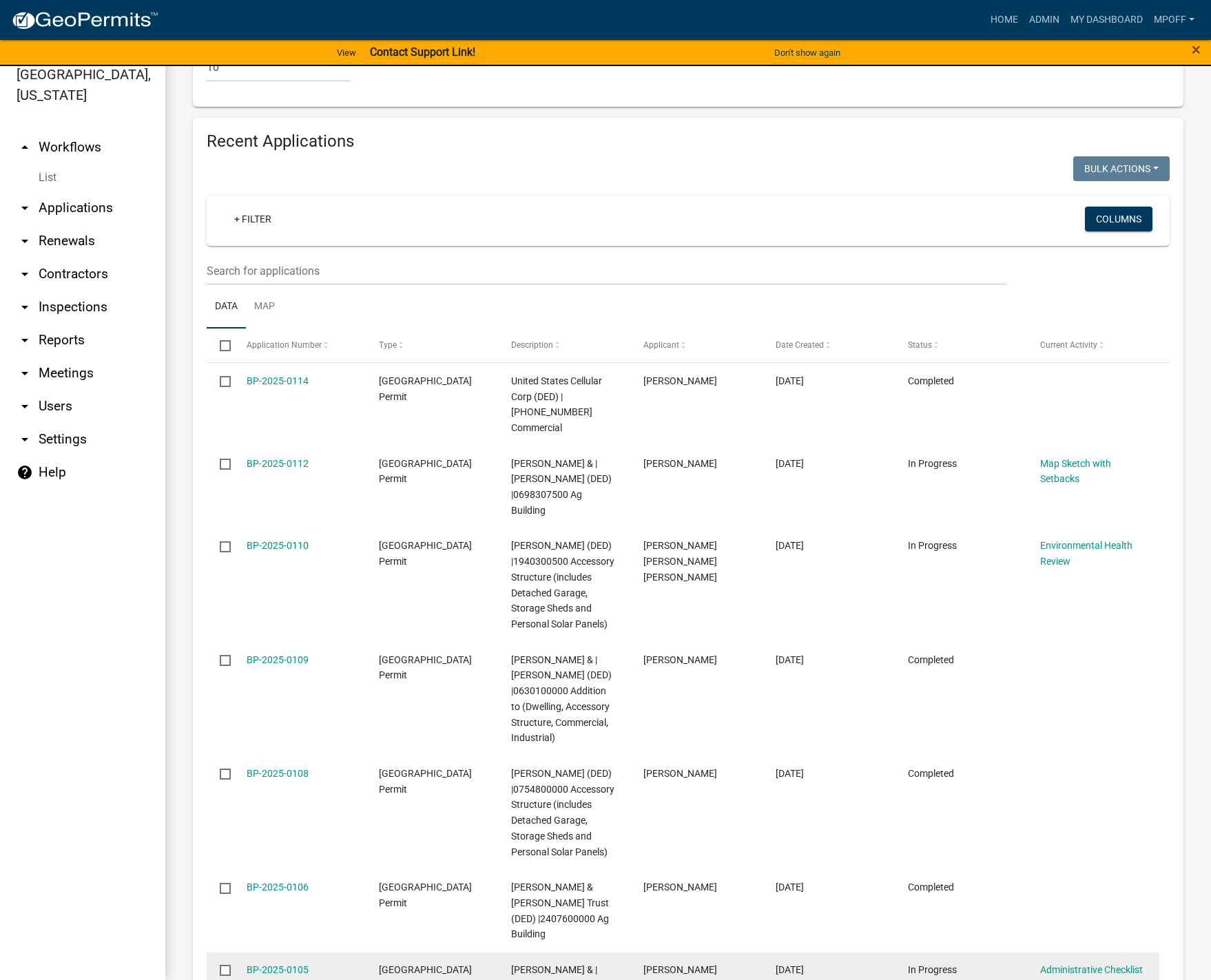
scroll to position [1746, 0]
